Goal: Find specific fact: Find specific fact

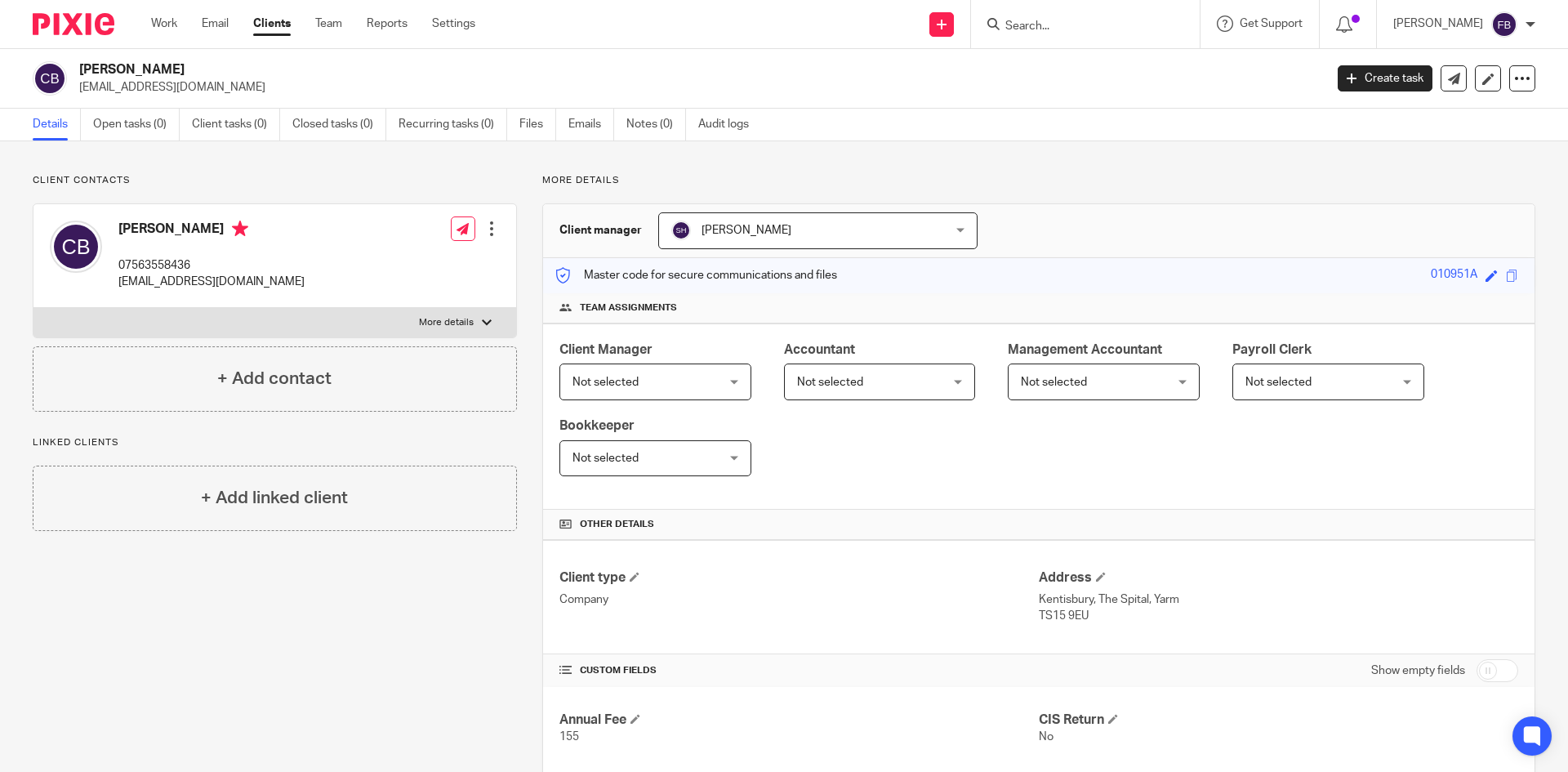
click at [1118, 23] on input "Search" at bounding box center [1077, 27] width 147 height 14
type input "ivenmore"
click at [1084, 68] on link at bounding box center [1154, 70] width 309 height 38
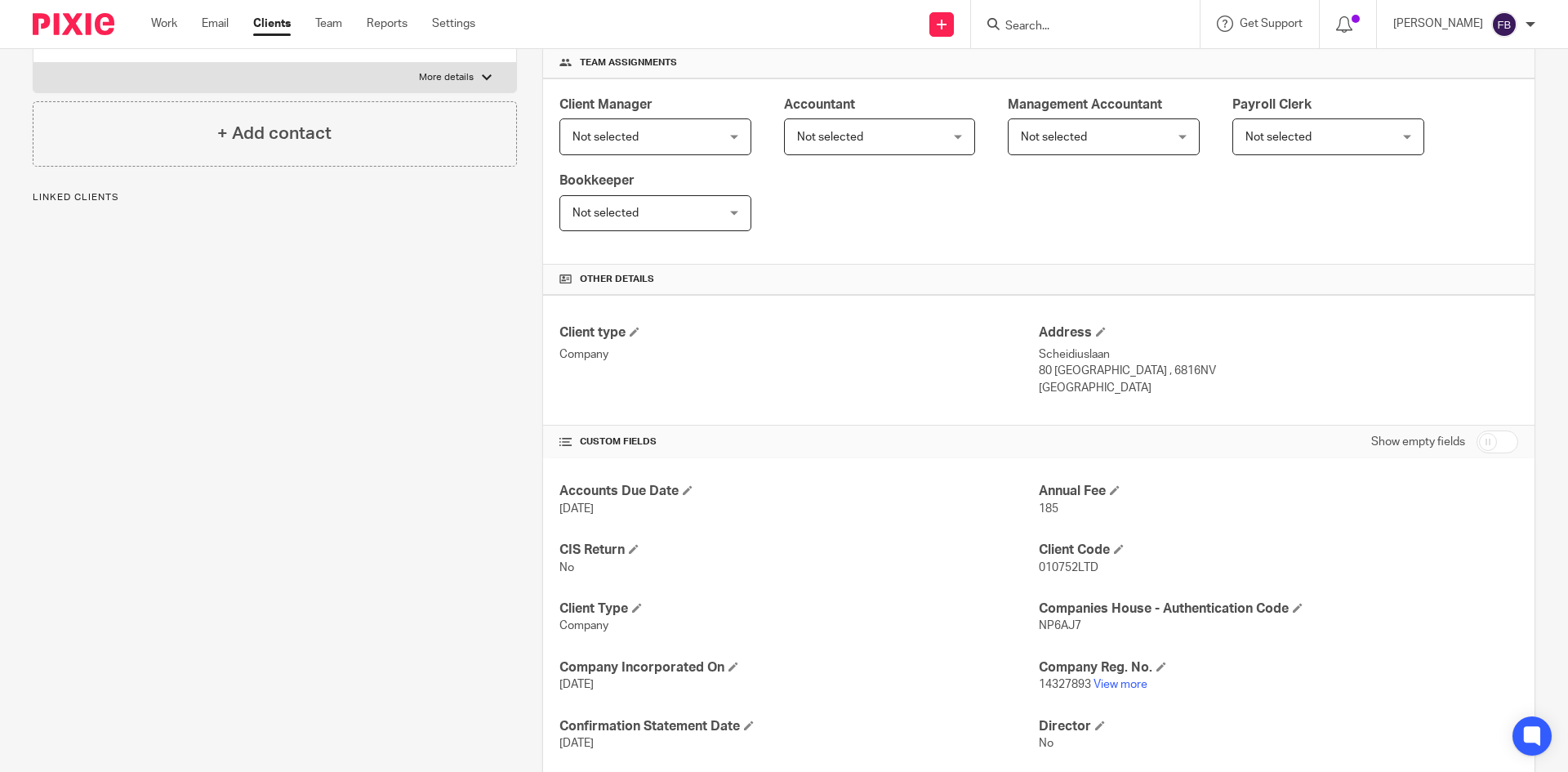
scroll to position [327, 0]
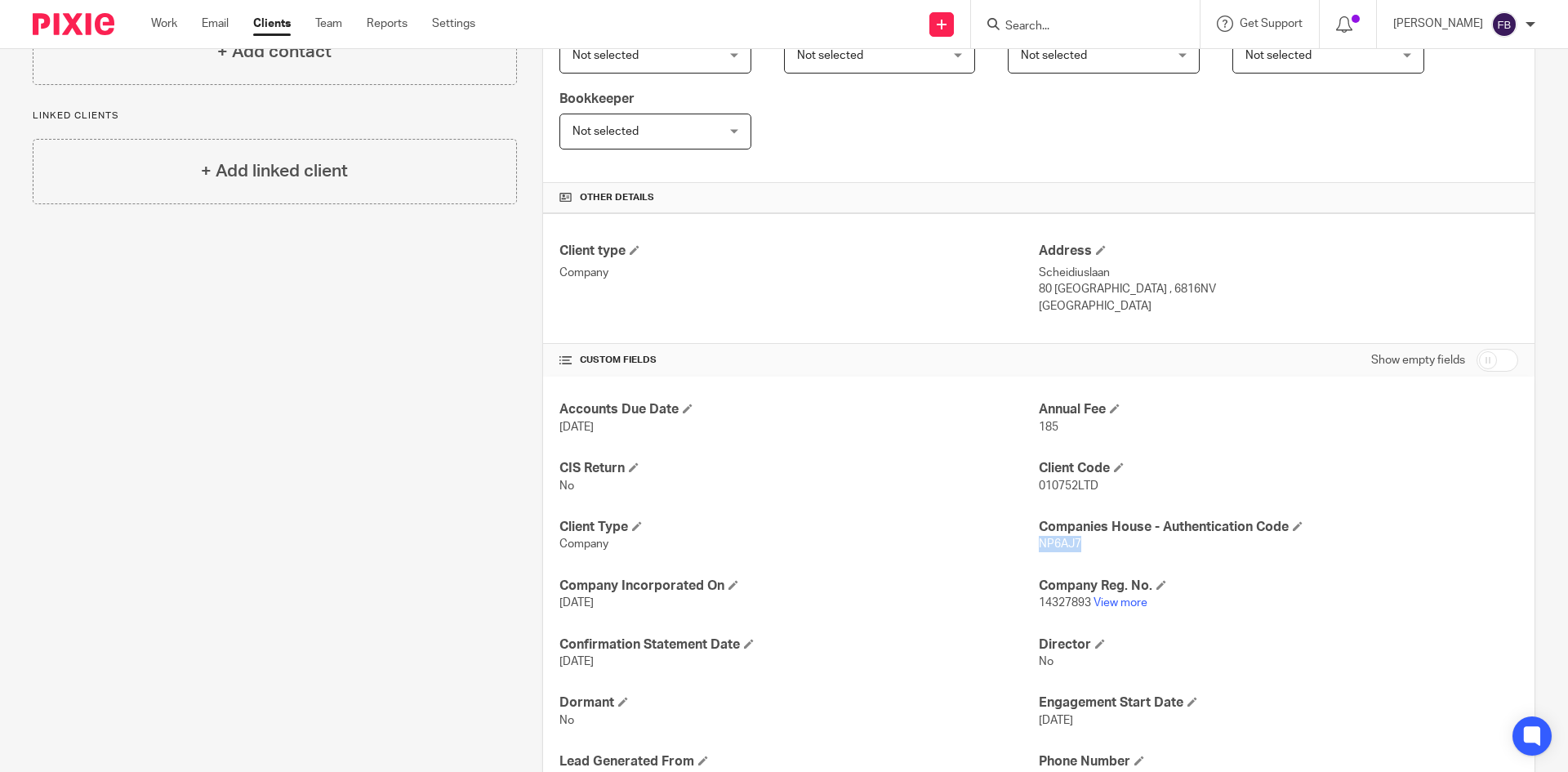
drag, startPoint x: 1084, startPoint y: 545, endPoint x: 1030, endPoint y: 547, distance: 54.0
click at [1039, 547] on p "NP6AJ7" at bounding box center [1278, 544] width 479 height 16
copy span "NP6AJ7"
click at [1103, 534] on h4 "Companies House - Authentication Code" at bounding box center [1278, 527] width 479 height 17
drag, startPoint x: 1092, startPoint y: 536, endPoint x: 1052, endPoint y: 537, distance: 40.0
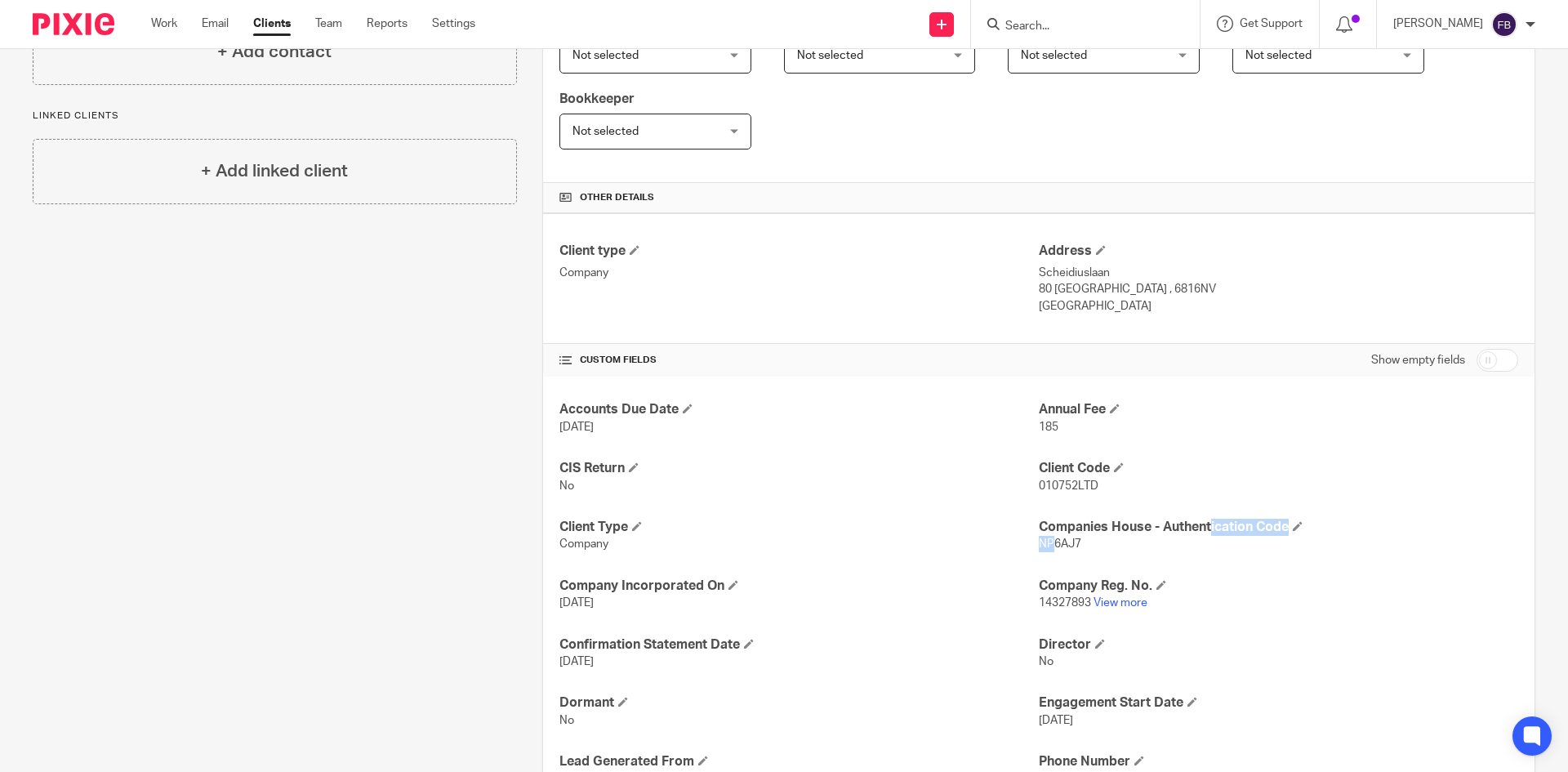
click at [1051, 537] on div "Companies House - Authentication Code NP6AJ7" at bounding box center [1278, 536] width 479 height 34
click at [1082, 540] on p "NP6AJ7" at bounding box center [1278, 544] width 479 height 16
drag, startPoint x: 1084, startPoint y: 543, endPoint x: 1030, endPoint y: 544, distance: 54.0
click at [1039, 544] on p "NP6AJ7" at bounding box center [1278, 544] width 479 height 16
copy span "NP6AJ7"
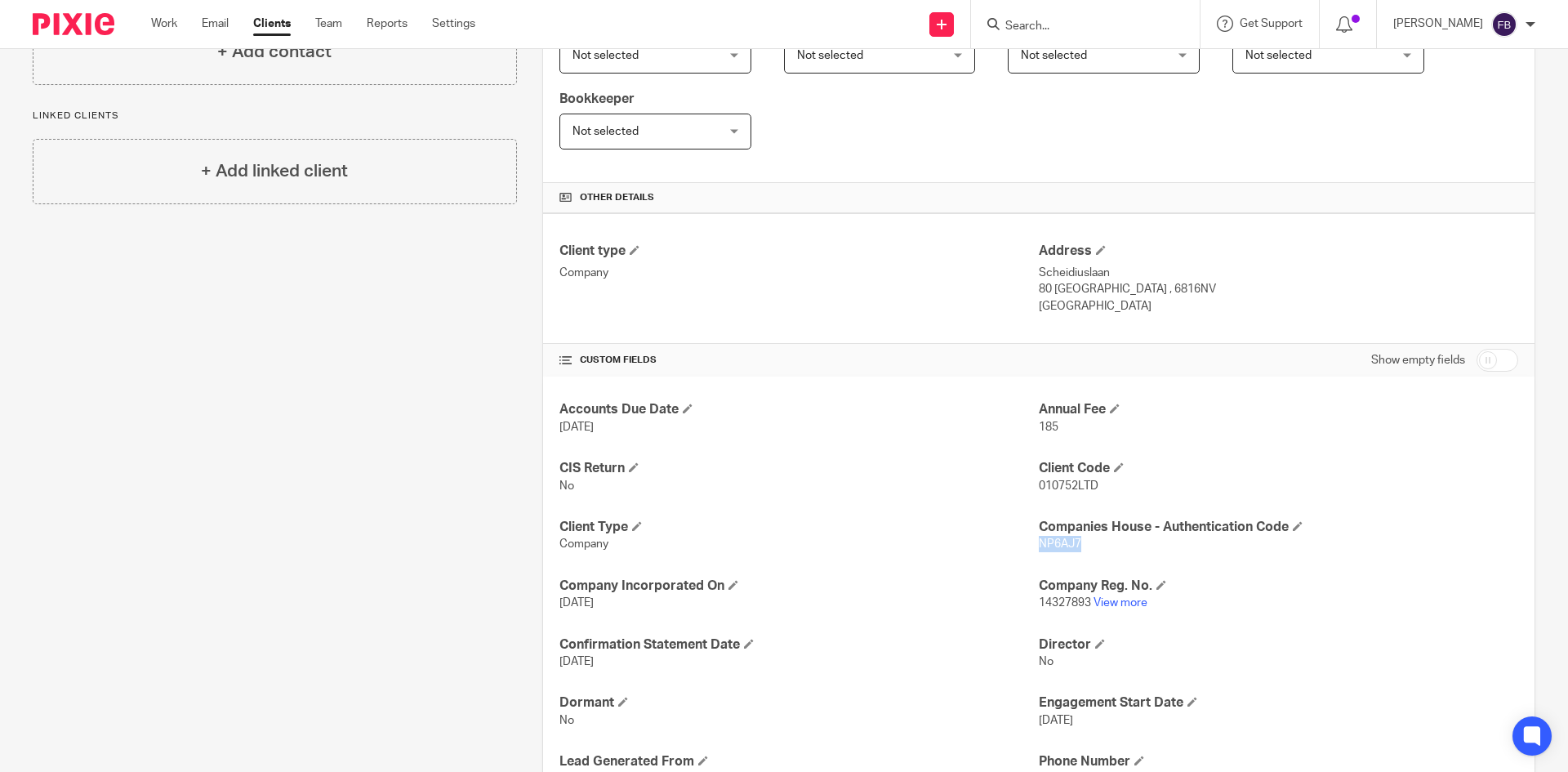
click at [1100, 546] on p "NP6AJ7" at bounding box center [1278, 544] width 479 height 16
drag, startPoint x: 1099, startPoint y: 545, endPoint x: 1031, endPoint y: 528, distance: 70.1
click at [1039, 528] on div "Companies House - Authentication Code NP6AJ7" at bounding box center [1278, 536] width 479 height 34
